Goal: Transaction & Acquisition: Obtain resource

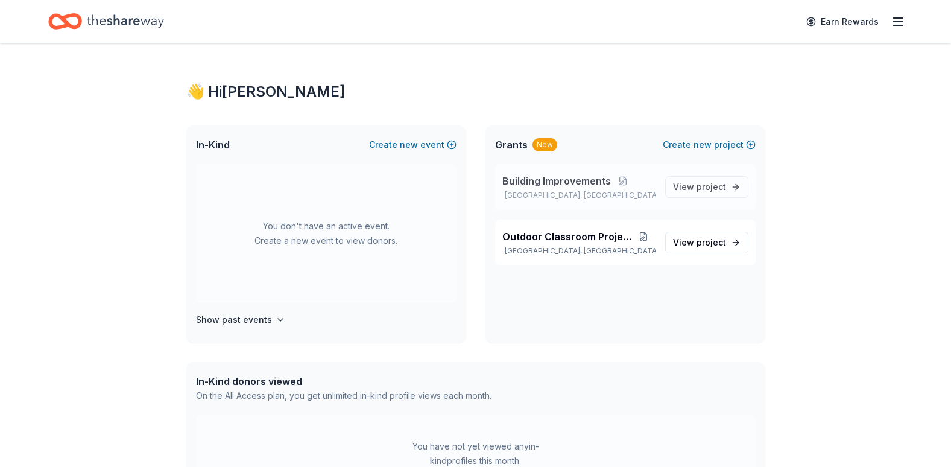
click at [555, 183] on span "Building Improvements" at bounding box center [556, 181] width 109 height 14
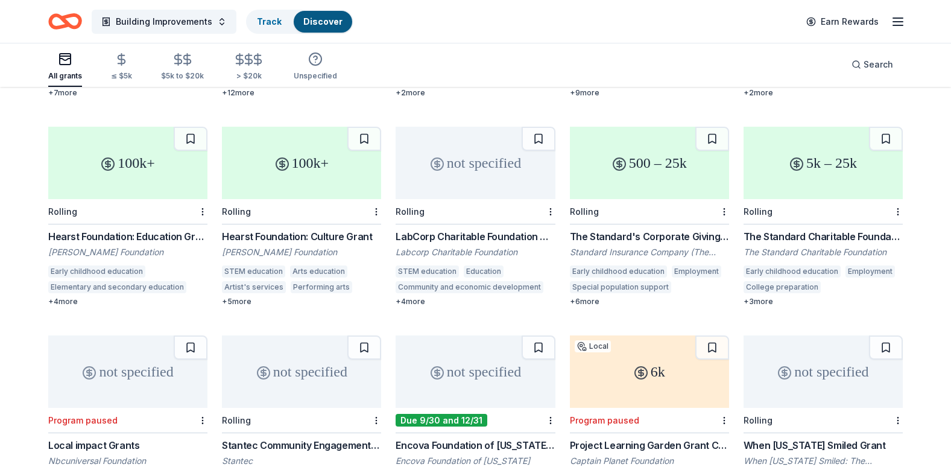
scroll to position [782, 0]
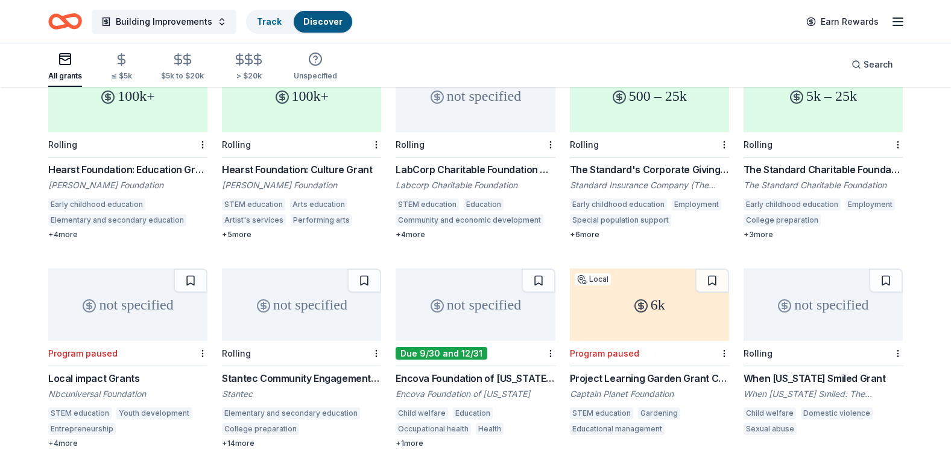
click at [437, 372] on div "Encova Foundation of West Virginia Grants Encova Foundation of West Virginia Ch…" at bounding box center [475, 409] width 159 height 77
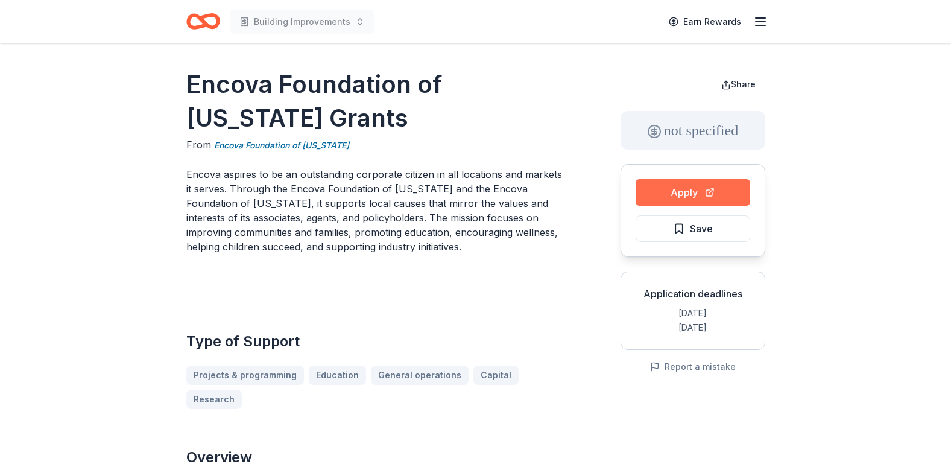
click at [722, 188] on button "Apply" at bounding box center [692, 192] width 115 height 27
